Goal: Communication & Community: Answer question/provide support

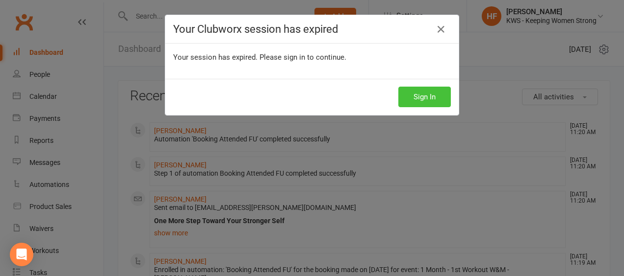
click at [419, 92] on button "Sign In" at bounding box center [424, 97] width 52 height 21
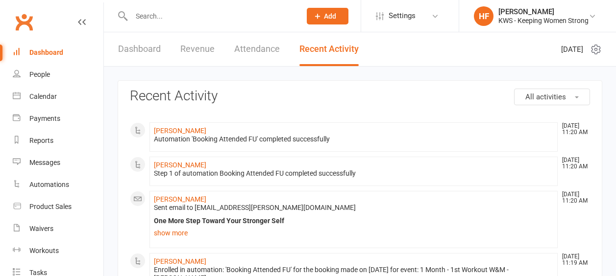
click at [175, 14] on input "text" at bounding box center [211, 16] width 166 height 14
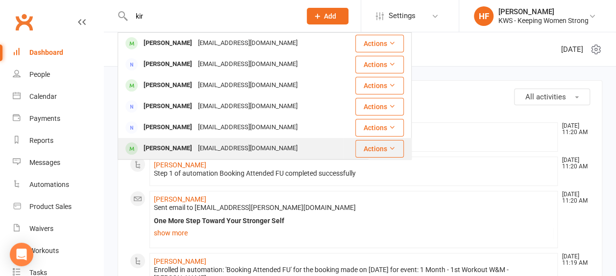
type input "kir"
click at [170, 149] on div "[PERSON_NAME]" at bounding box center [168, 149] width 54 height 14
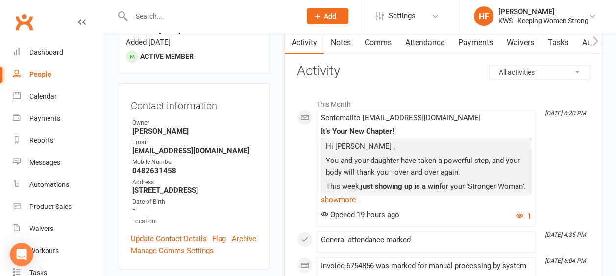
scroll to position [49, 0]
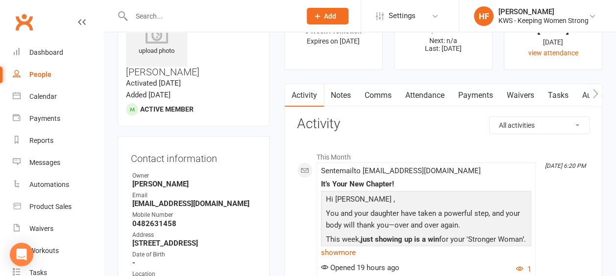
click at [379, 96] on link "Comms" at bounding box center [378, 95] width 41 height 23
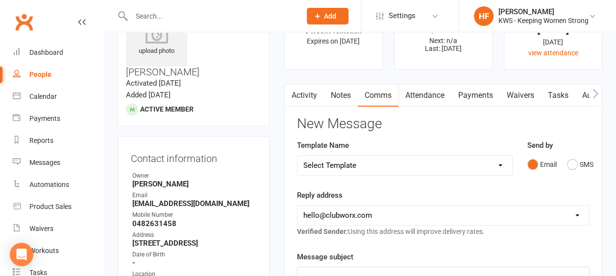
click at [501, 164] on select "Select Template [Email] KWS RENEWAL [Email] 1st WO CONFIRMATION [Email] 4 Week …" at bounding box center [405, 166] width 215 height 20
select select "25"
click at [298, 156] on select "Select Template [Email] KWS RENEWAL [Email] 1st WO CONFIRMATION [Email] 4 Week …" at bounding box center [405, 166] width 215 height 20
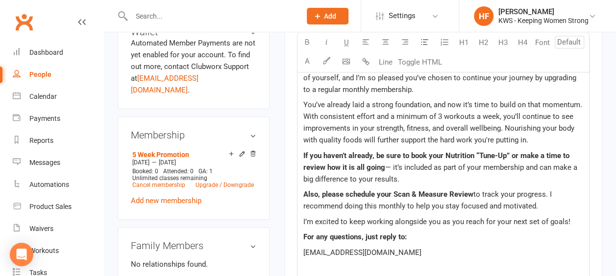
scroll to position [441, 0]
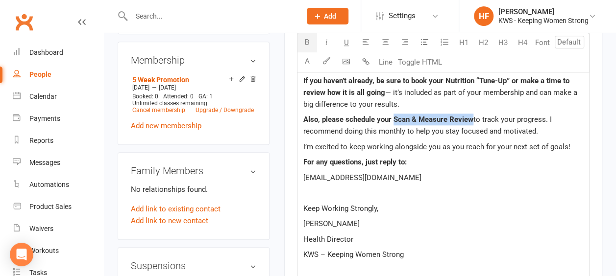
drag, startPoint x: 471, startPoint y: 116, endPoint x: 392, endPoint y: 115, distance: 78.5
click at [392, 115] on span "Also, please schedule your Scan & Measure Review" at bounding box center [388, 119] width 170 height 9
copy span "Scan & Measure Review"
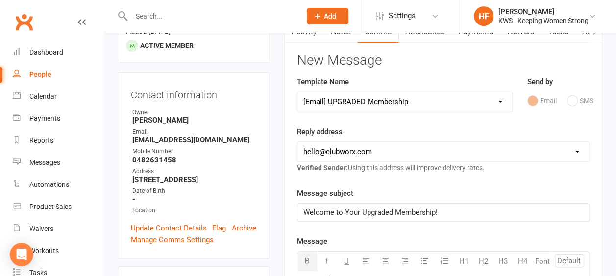
scroll to position [98, 0]
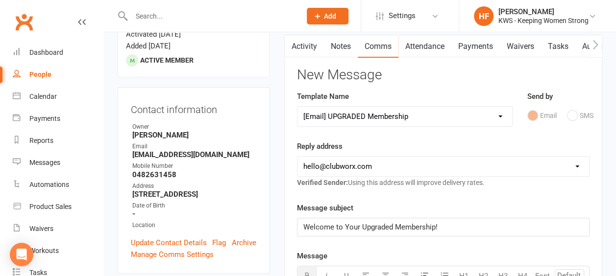
click at [501, 115] on select "Select Template [Email] KWS RENEWAL [Email] 1st WO CONFIRMATION [Email] 4 Week …" at bounding box center [405, 117] width 215 height 20
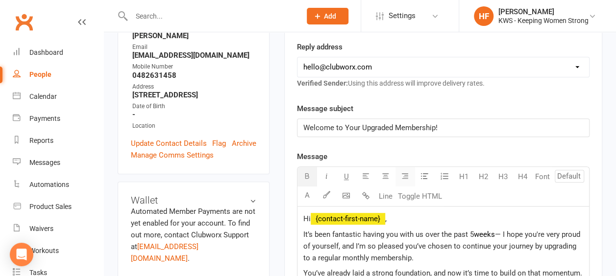
scroll to position [196, 0]
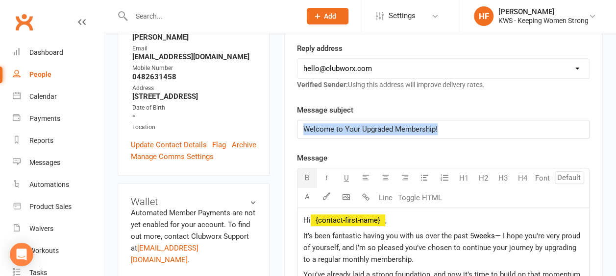
drag, startPoint x: 437, startPoint y: 126, endPoint x: 273, endPoint y: 100, distance: 166.3
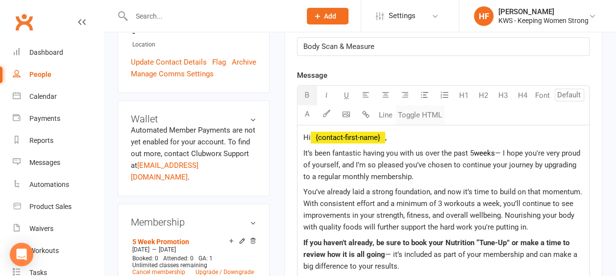
scroll to position [294, 0]
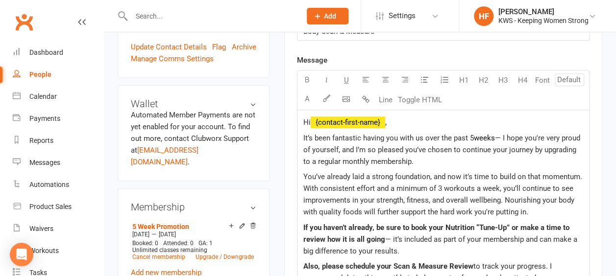
drag, startPoint x: 301, startPoint y: 137, endPoint x: 401, endPoint y: 235, distance: 140.7
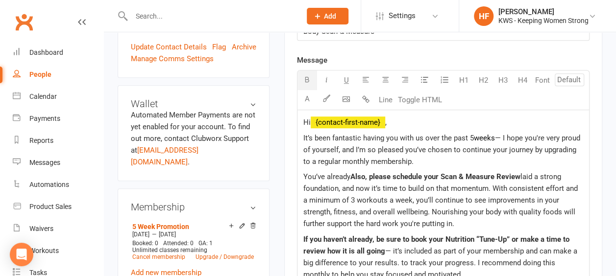
click at [421, 199] on span "laid a strong foundation, and now it’s time to build on that momentum. With con…" at bounding box center [441, 201] width 276 height 56
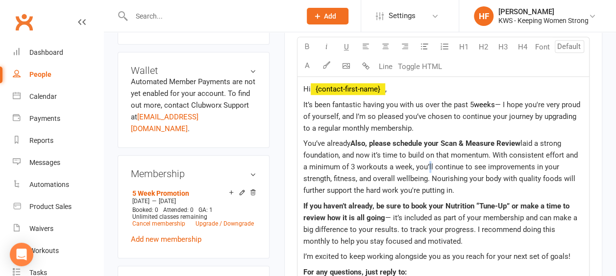
scroll to position [343, 0]
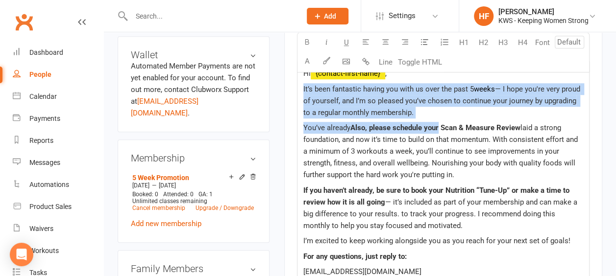
drag, startPoint x: 438, startPoint y: 125, endPoint x: 301, endPoint y: 86, distance: 142.2
click at [301, 86] on div "Hi ﻿ {contact-first-name} , It’s been fantastic having you with us over the pas…" at bounding box center [444, 234] width 292 height 347
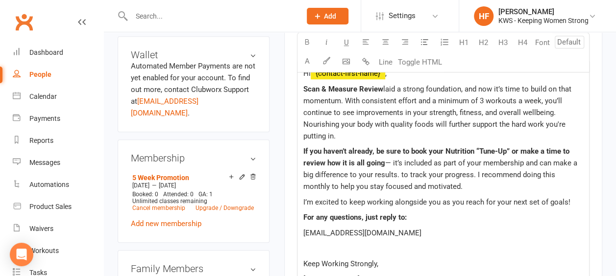
drag, startPoint x: 400, startPoint y: 172, endPoint x: 384, endPoint y: 89, distance: 84.8
click at [384, 89] on div "Hi ﻿ {contact-first-name} , Scan & Measure Review laid a strong foundation, and…" at bounding box center [444, 215] width 292 height 308
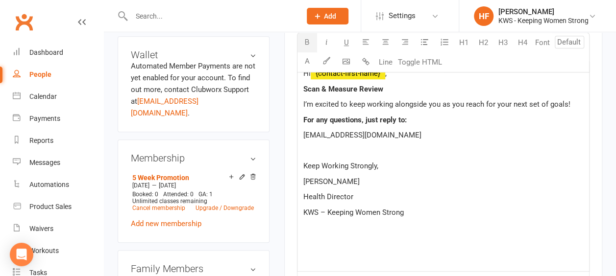
click at [304, 86] on span "Scan & Measure Review" at bounding box center [343, 89] width 80 height 9
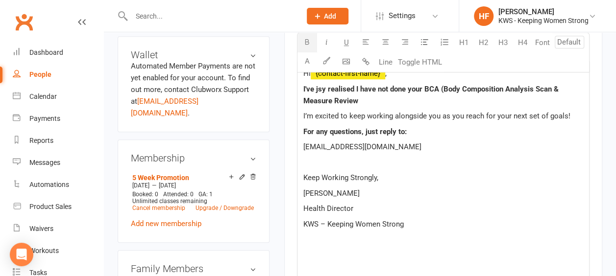
click at [552, 87] on span "I've jsy realised I have not done your BCA (Body Composition Analysis Scan & Me…" at bounding box center [431, 95] width 257 height 21
click at [532, 86] on span "I've jsy realised I have not done your BCA (Body Composition Analysis Scan & Me…" at bounding box center [431, 95] width 257 height 21
click at [534, 87] on span "I've jsy realised I have not done your BCA (Body Composition Analysis Scan & Me…" at bounding box center [431, 95] width 257 height 21
drag, startPoint x: 359, startPoint y: 100, endPoint x: 326, endPoint y: 86, distance: 36.1
click at [336, 99] on p "I've jsy realised I have not done your BCA (Body Composition Analysis) Scan & M…" at bounding box center [443, 95] width 280 height 24
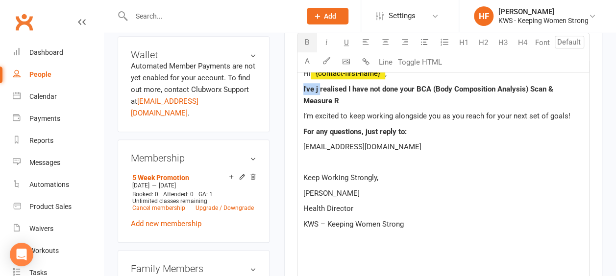
drag, startPoint x: 320, startPoint y: 87, endPoint x: 303, endPoint y: 86, distance: 16.7
click at [303, 86] on span "I've j realised I have not done your BCA (Body Composition Analysis) Scan & Mea…" at bounding box center [429, 95] width 252 height 21
click at [319, 93] on p "I've j realised I have not done your BCA (Body Composition Analysis) Scan & Mea…" at bounding box center [443, 95] width 280 height 24
click at [323, 86] on span "I've j realised I have not done your BCA (Body Composition Analysis) Scan & Mea…" at bounding box center [429, 95] width 252 height 21
drag, startPoint x: 319, startPoint y: 87, endPoint x: 330, endPoint y: 82, distance: 12.7
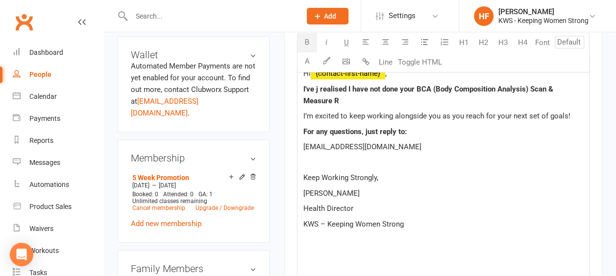
click at [319, 87] on span "I've j realised I have not done your BCA (Body Composition Analysis) Scan & Mea…" at bounding box center [429, 95] width 252 height 21
click at [348, 85] on span "I've j realised I have not done your BCA (Body Composition Analysis) Scan & Mea…" at bounding box center [429, 95] width 252 height 21
click at [338, 97] on span "I've j remembered I have not done your BCA (Body Composition Analysis) Scan & M…" at bounding box center [437, 95] width 268 height 21
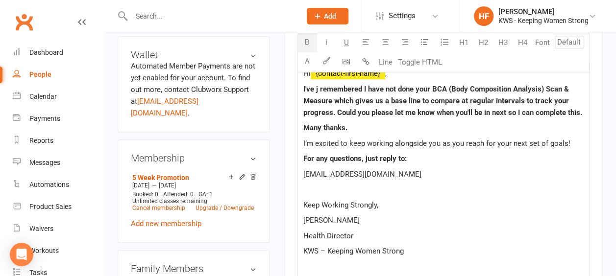
click at [319, 87] on span "I've j remembered I have not done your BCA (Body Composition Analysis) Scan & M…" at bounding box center [442, 101] width 279 height 32
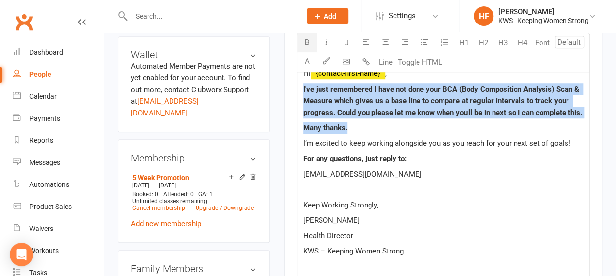
drag, startPoint x: 301, startPoint y: 86, endPoint x: 355, endPoint y: 122, distance: 65.3
click at [355, 122] on div "Hi ﻿ {contact-first-name} , I've just remembered I have not done your BCA (Body…" at bounding box center [444, 186] width 292 height 250
copy div "I've just remembered I have not done your BCA (Body Composition Analysis) Scan …"
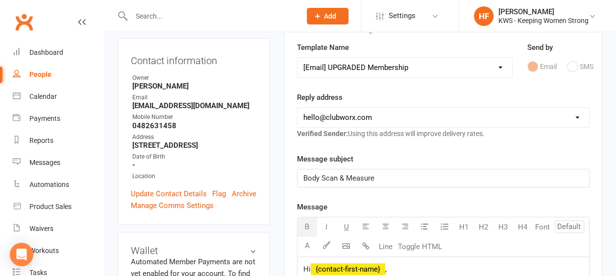
scroll to position [147, 0]
drag, startPoint x: 345, startPoint y: 173, endPoint x: 290, endPoint y: 170, distance: 55.0
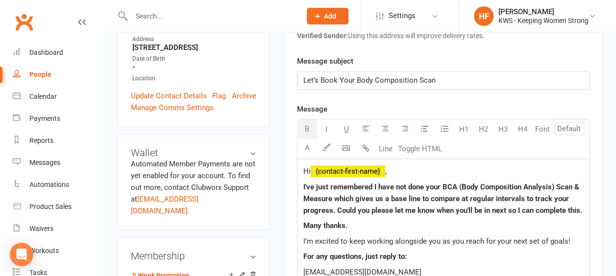
scroll to position [294, 0]
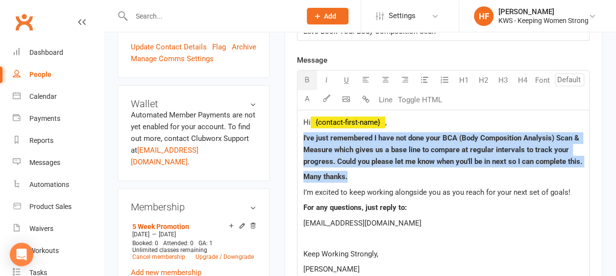
drag, startPoint x: 367, startPoint y: 176, endPoint x: 362, endPoint y: 172, distance: 7.3
click at [367, 176] on p "Many thanks." at bounding box center [443, 177] width 280 height 12
click at [304, 134] on span "I've just remembered I have not done your BCA (Body Composition Analysis) Scan …" at bounding box center [442, 150] width 279 height 32
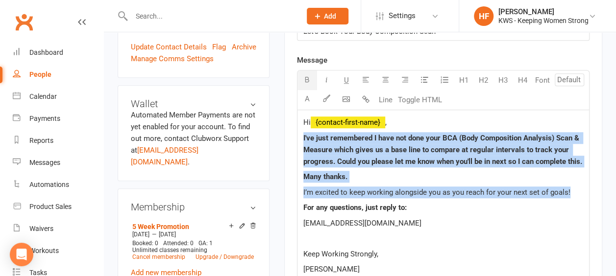
drag, startPoint x: 302, startPoint y: 130, endPoint x: 574, endPoint y: 195, distance: 279.7
click at [574, 195] on div "Hi ﻿ {contact-first-name} , I've just remembered I have not done your BCA (Body…" at bounding box center [444, 235] width 292 height 250
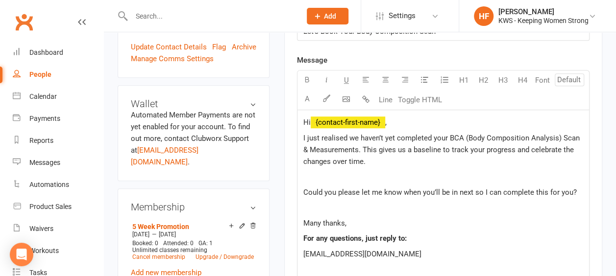
click at [305, 176] on p "﻿" at bounding box center [443, 177] width 280 height 12
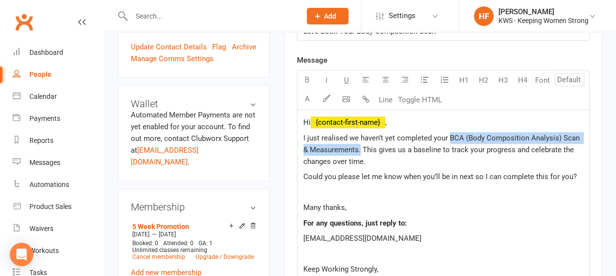
drag, startPoint x: 450, startPoint y: 135, endPoint x: 353, endPoint y: 147, distance: 97.4
click at [353, 147] on span "I just realised we haven’t yet completed your BCA (Body Composition Analysis) S…" at bounding box center [442, 150] width 278 height 32
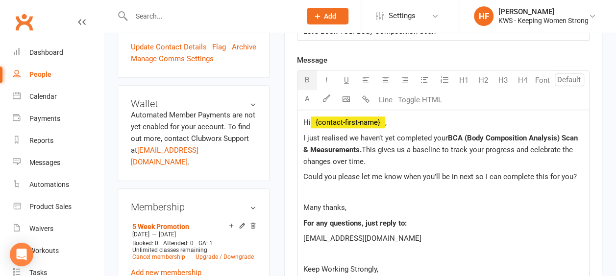
click at [305, 79] on icon "button" at bounding box center [306, 79] width 7 height 7
click at [461, 204] on p "Many thanks," at bounding box center [443, 208] width 280 height 12
click at [316, 188] on p "﻿" at bounding box center [443, 193] width 280 height 12
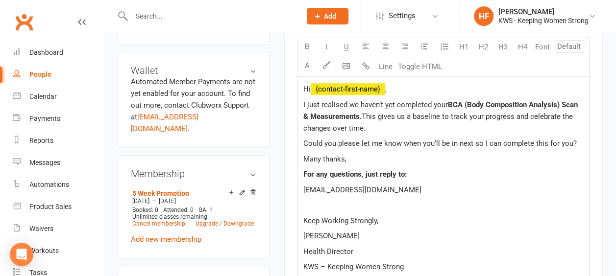
scroll to position [343, 0]
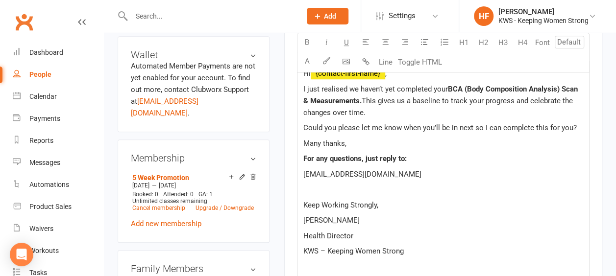
click at [315, 190] on p at bounding box center [443, 190] width 280 height 12
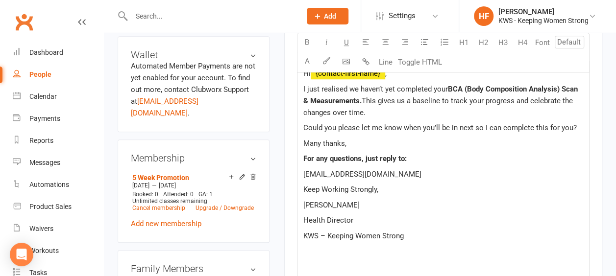
click at [301, 171] on div "Hi ﻿ {contact-first-name} , I just realised we haven’t yet completed your BCA (…" at bounding box center [444, 178] width 292 height 234
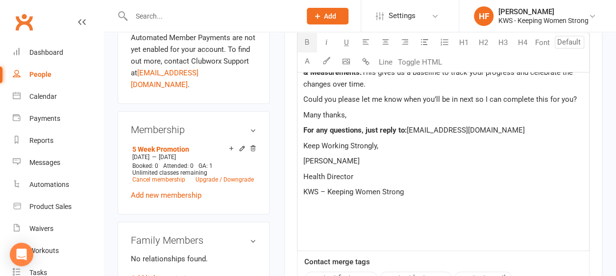
scroll to position [392, 0]
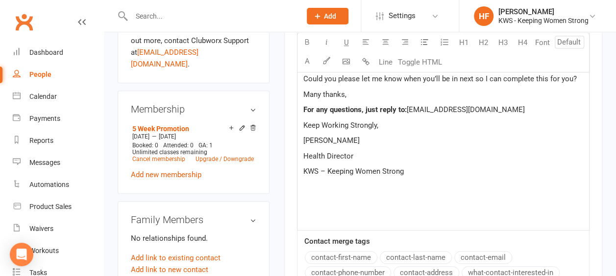
click at [337, 204] on p at bounding box center [443, 203] width 280 height 12
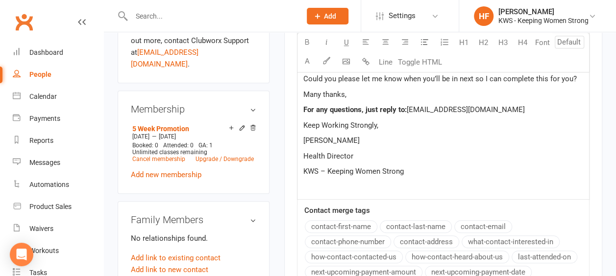
click at [329, 187] on p at bounding box center [443, 187] width 280 height 12
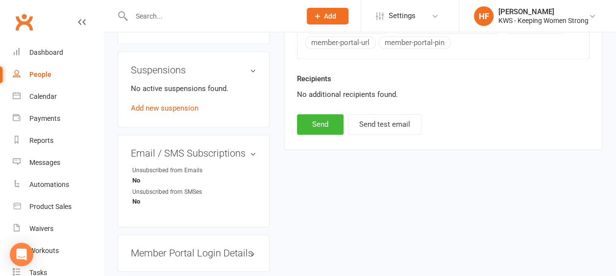
scroll to position [637, 0]
click at [326, 118] on button "Send" at bounding box center [320, 124] width 47 height 21
select select
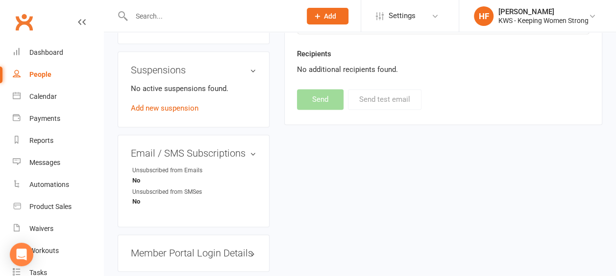
click at [159, 20] on input "text" at bounding box center [211, 16] width 166 height 14
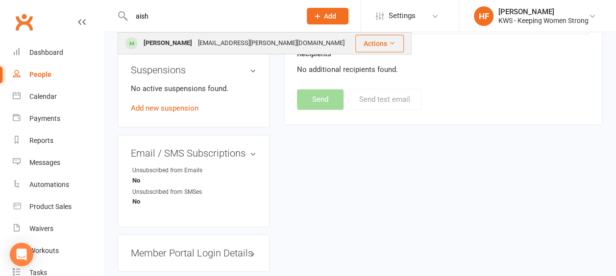
type input "aish"
click at [190, 45] on div "[PERSON_NAME]" at bounding box center [168, 43] width 54 height 14
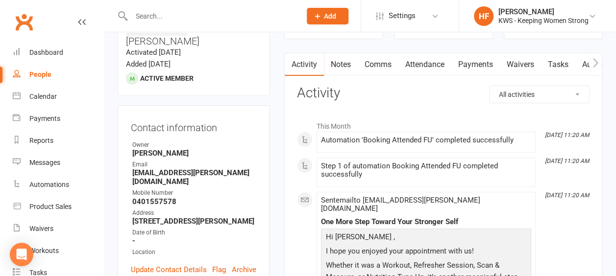
scroll to position [98, 0]
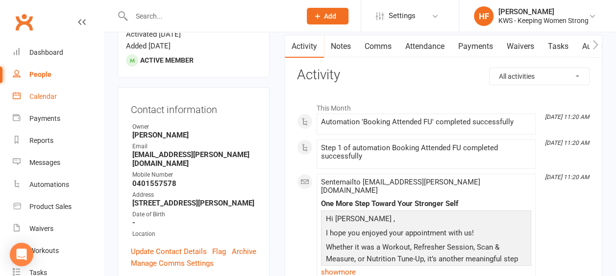
click at [43, 99] on div "Calendar" at bounding box center [42, 97] width 27 height 8
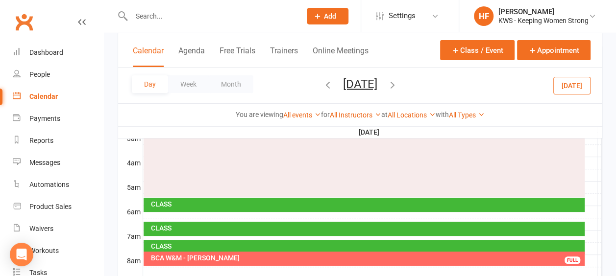
scroll to position [147, 0]
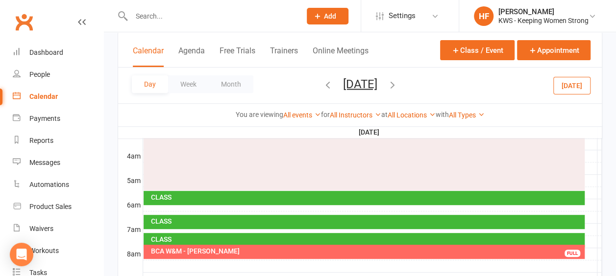
click at [154, 206] on div at bounding box center [372, 206] width 459 height 12
click at [165, 183] on button "Add Appointment" at bounding box center [159, 184] width 57 height 12
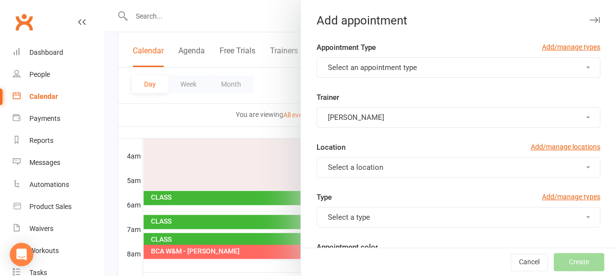
click at [572, 66] on button "Select an appointment type" at bounding box center [459, 67] width 284 height 21
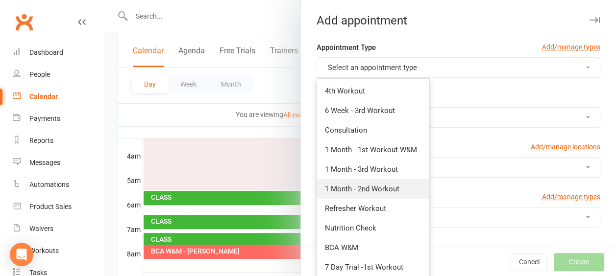
click at [364, 188] on span "1 Month - 2nd Workout" at bounding box center [362, 189] width 75 height 9
type input "6:30am"
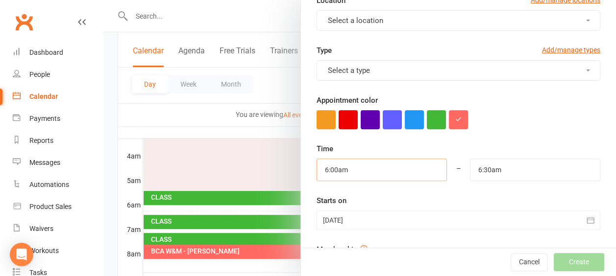
click at [362, 166] on input "6:00am" at bounding box center [382, 170] width 130 height 23
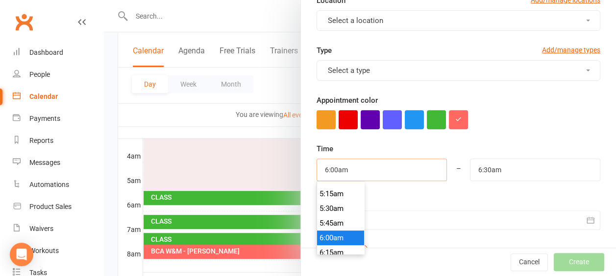
scroll to position [289, 0]
type input "5:30am"
click at [330, 219] on li "5:30am" at bounding box center [340, 223] width 47 height 15
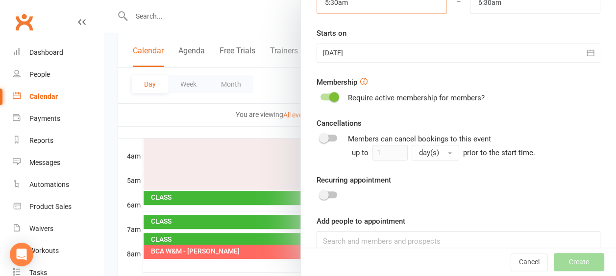
scroll to position [330, 0]
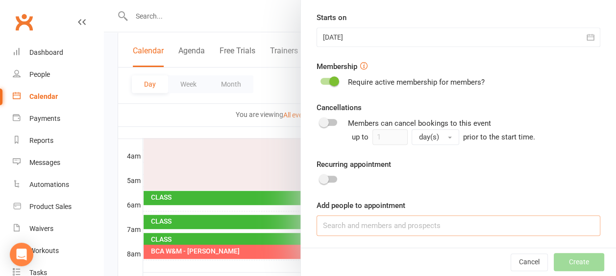
click at [323, 221] on input at bounding box center [459, 226] width 284 height 21
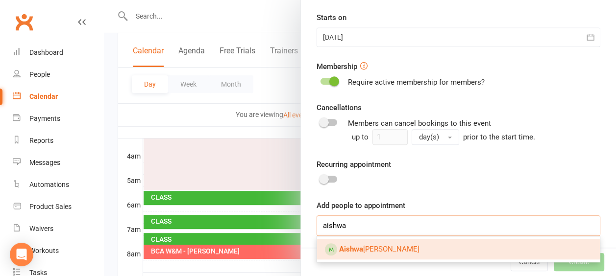
type input "aishwa"
click at [386, 248] on span "[PERSON_NAME]" at bounding box center [379, 249] width 80 height 9
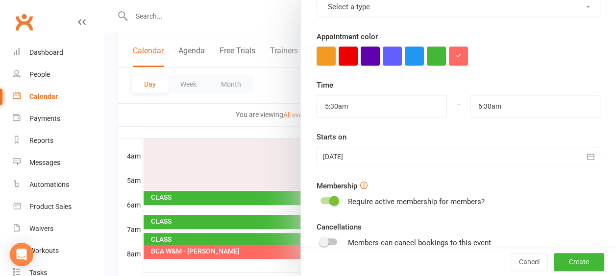
scroll to position [162, 0]
